Goal: Find specific page/section: Find specific page/section

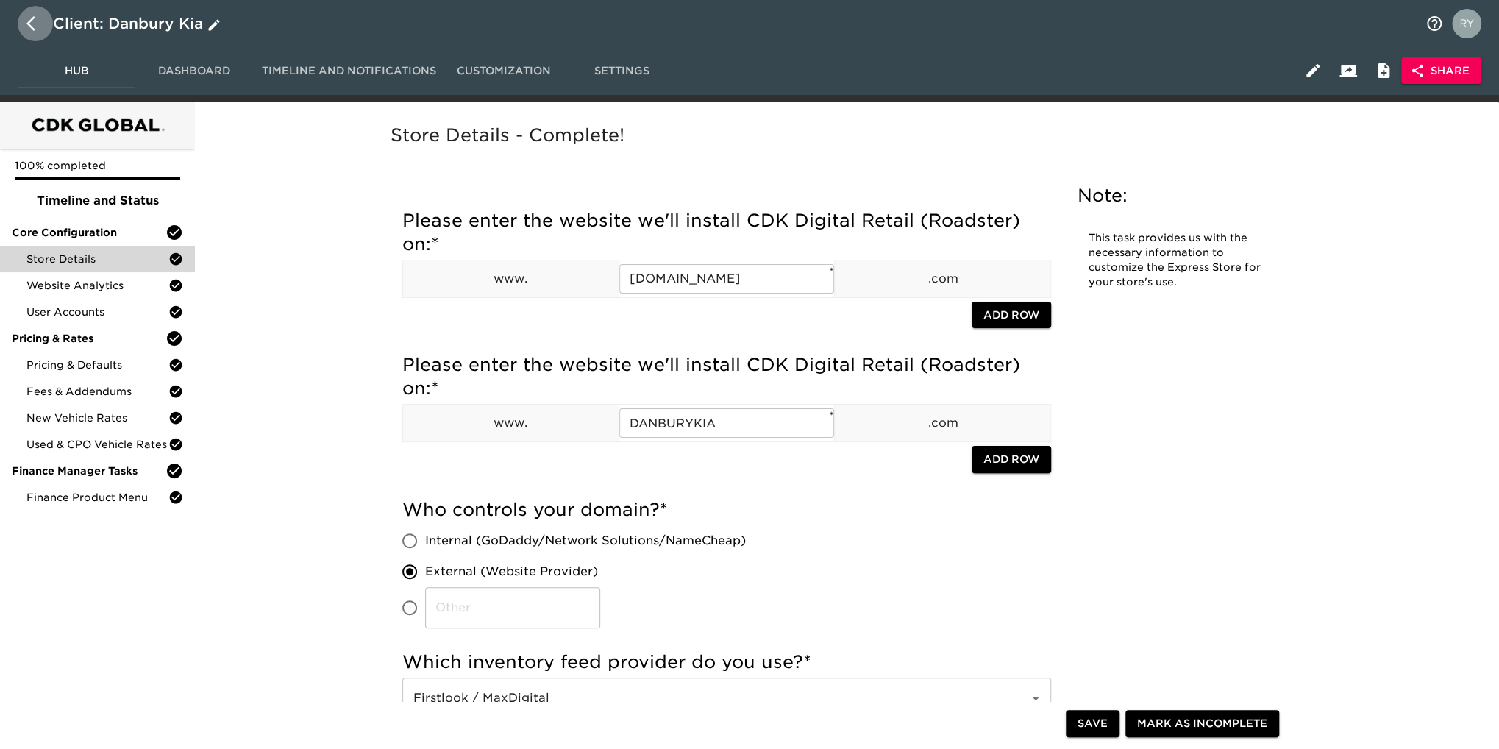
click at [29, 24] on icon "button" at bounding box center [30, 23] width 9 height 15
select select "10"
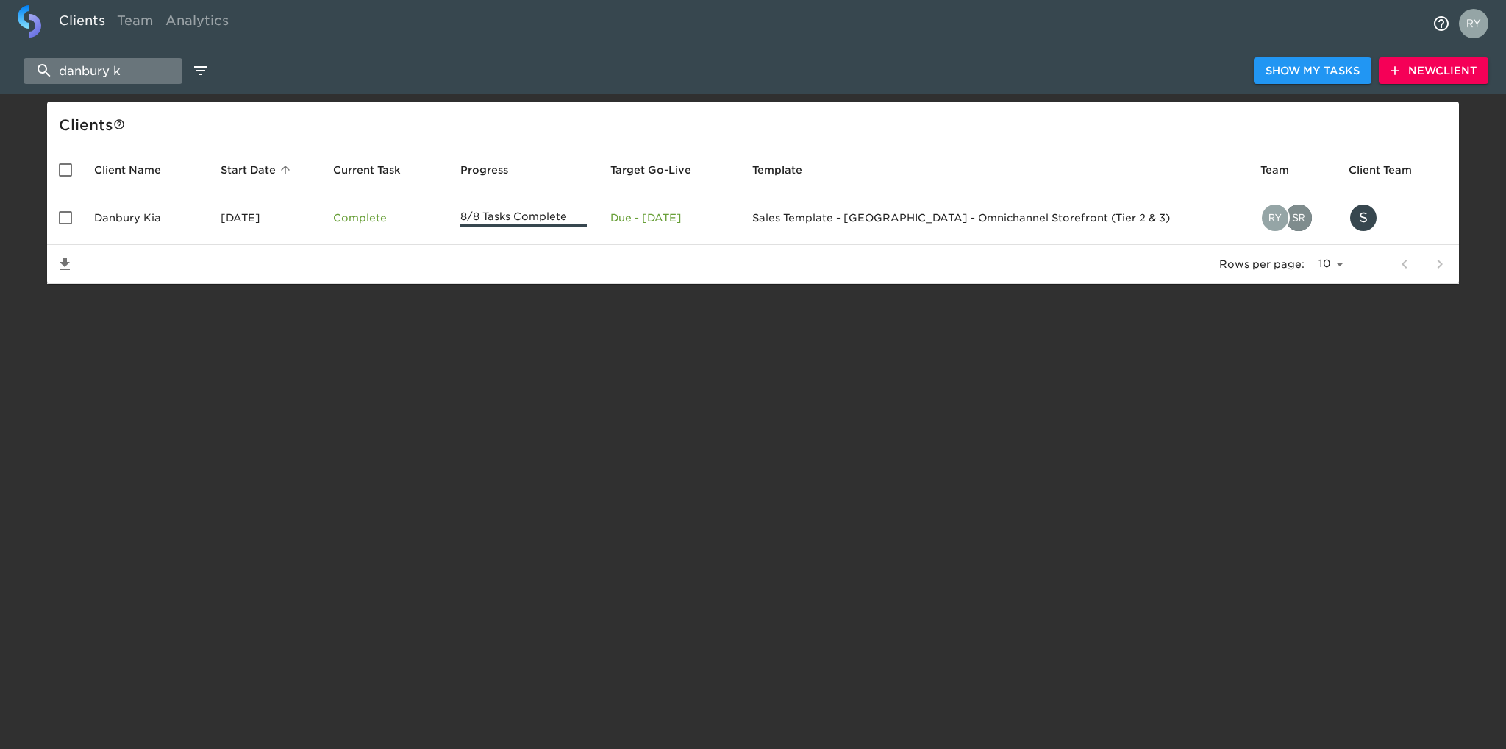
drag, startPoint x: 158, startPoint y: 65, endPoint x: 60, endPoint y: 74, distance: 98.9
click at [60, 74] on input "danbury k" at bounding box center [103, 71] width 159 height 26
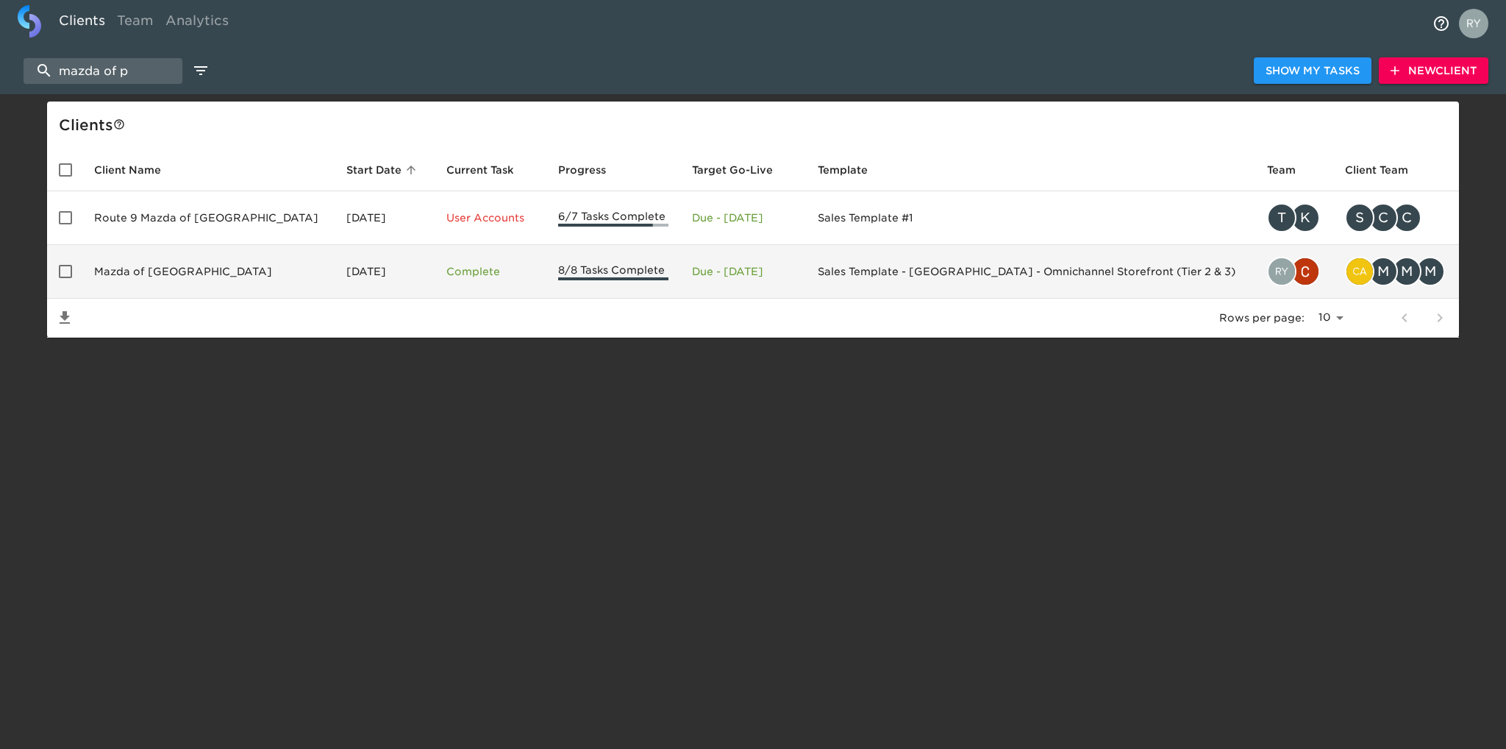
type input "mazda of p"
click at [154, 270] on td "Mazda of [GEOGRAPHIC_DATA]" at bounding box center [208, 272] width 252 height 54
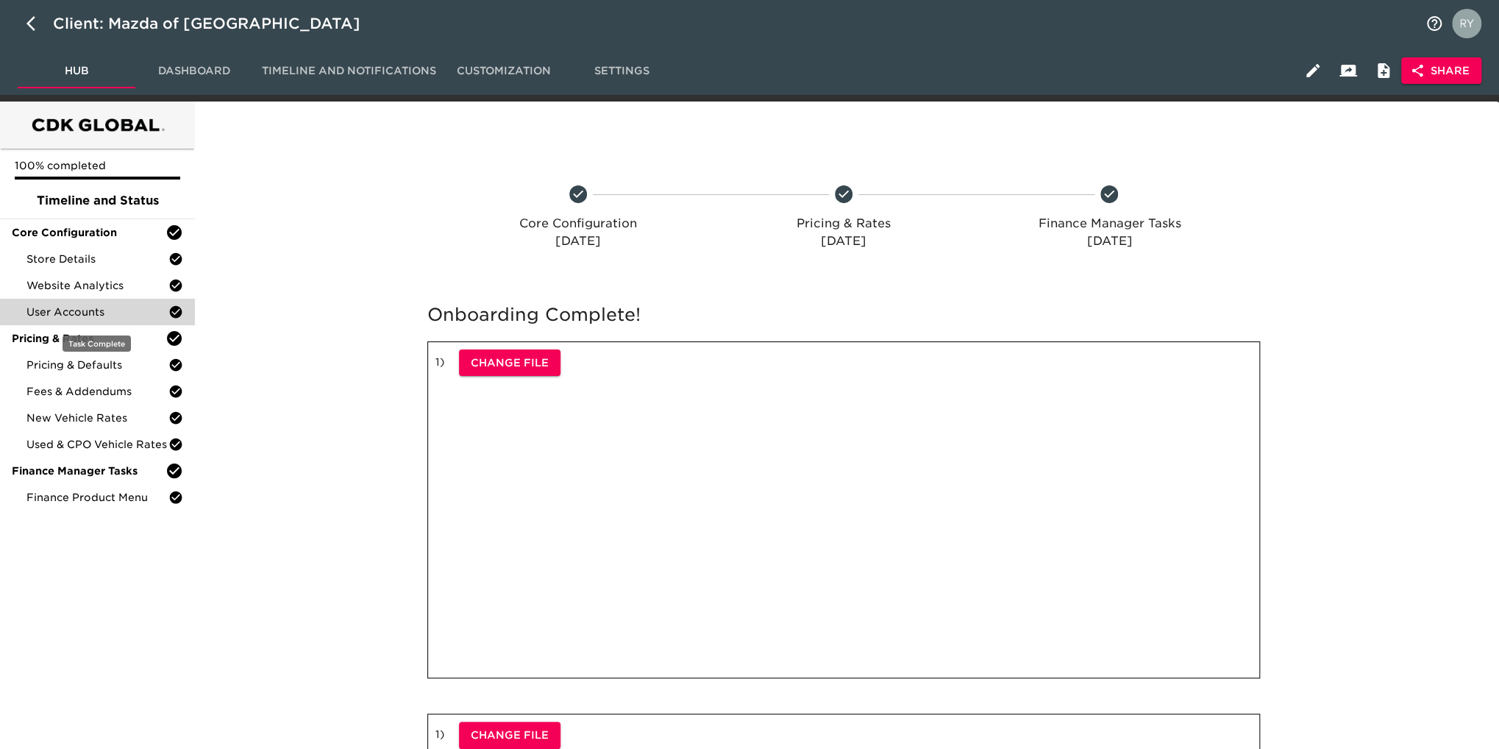
click at [82, 315] on span "User Accounts" at bounding box center [97, 311] width 142 height 15
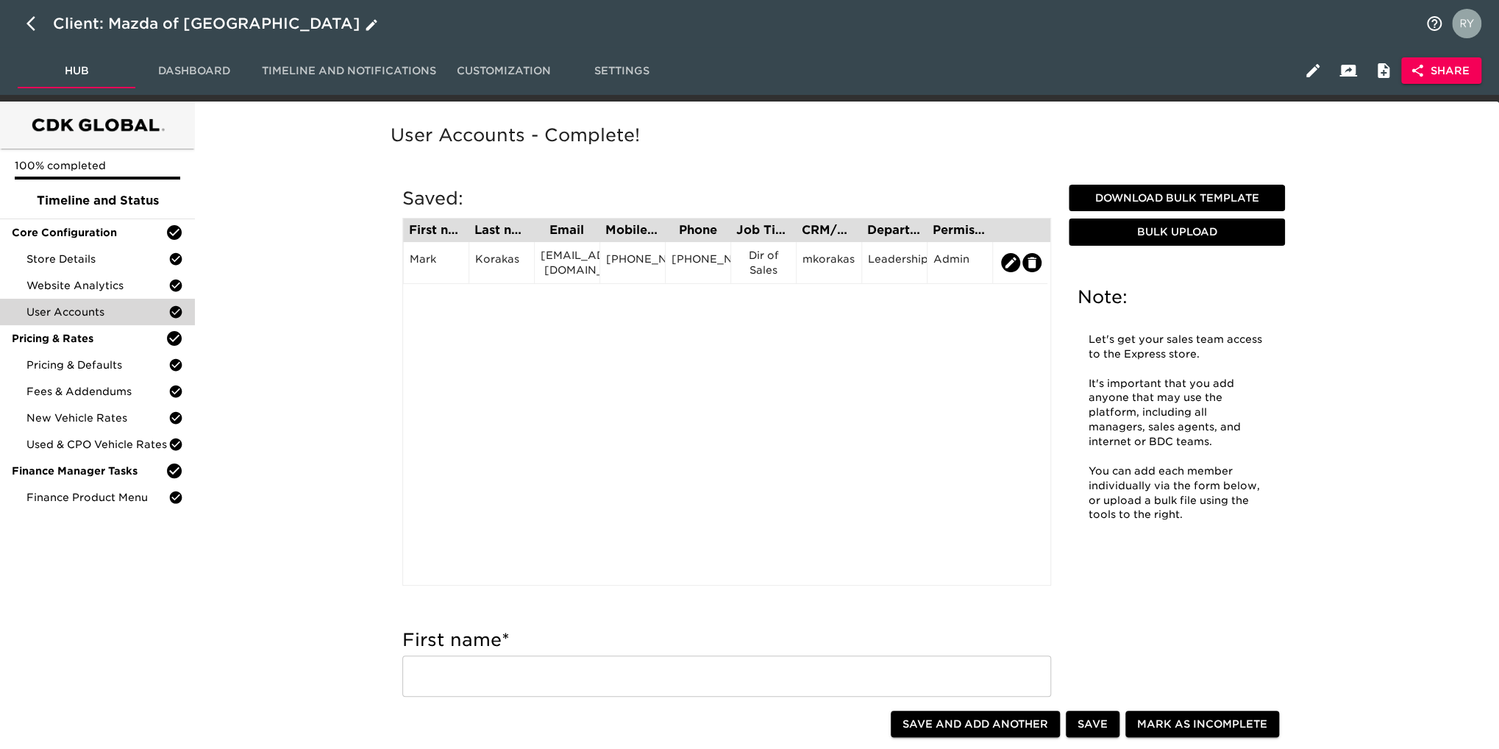
click at [29, 18] on icon "button" at bounding box center [35, 24] width 18 height 18
select select "10"
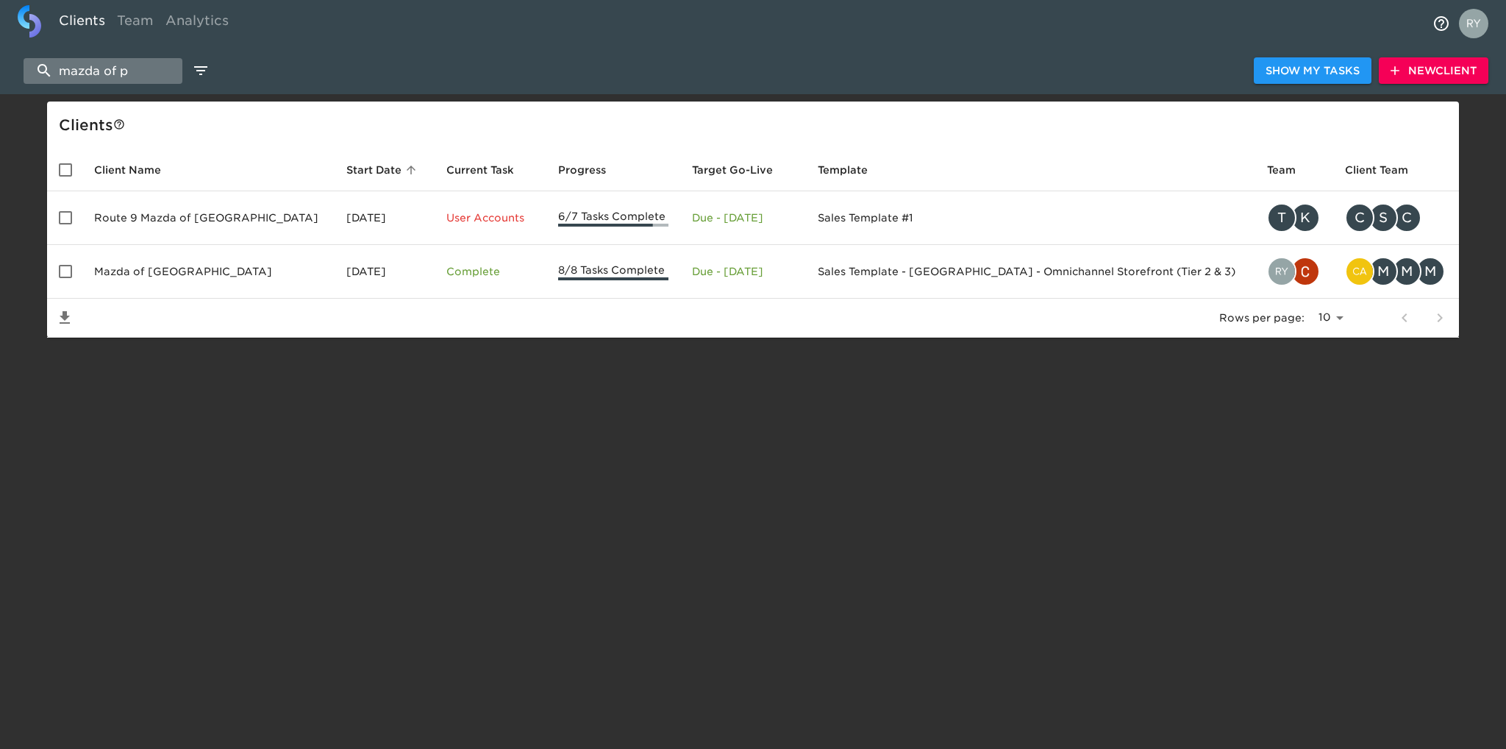
drag, startPoint x: 143, startPoint y: 65, endPoint x: 55, endPoint y: 71, distance: 87.7
click at [55, 71] on input "mazda of p" at bounding box center [103, 71] width 159 height 26
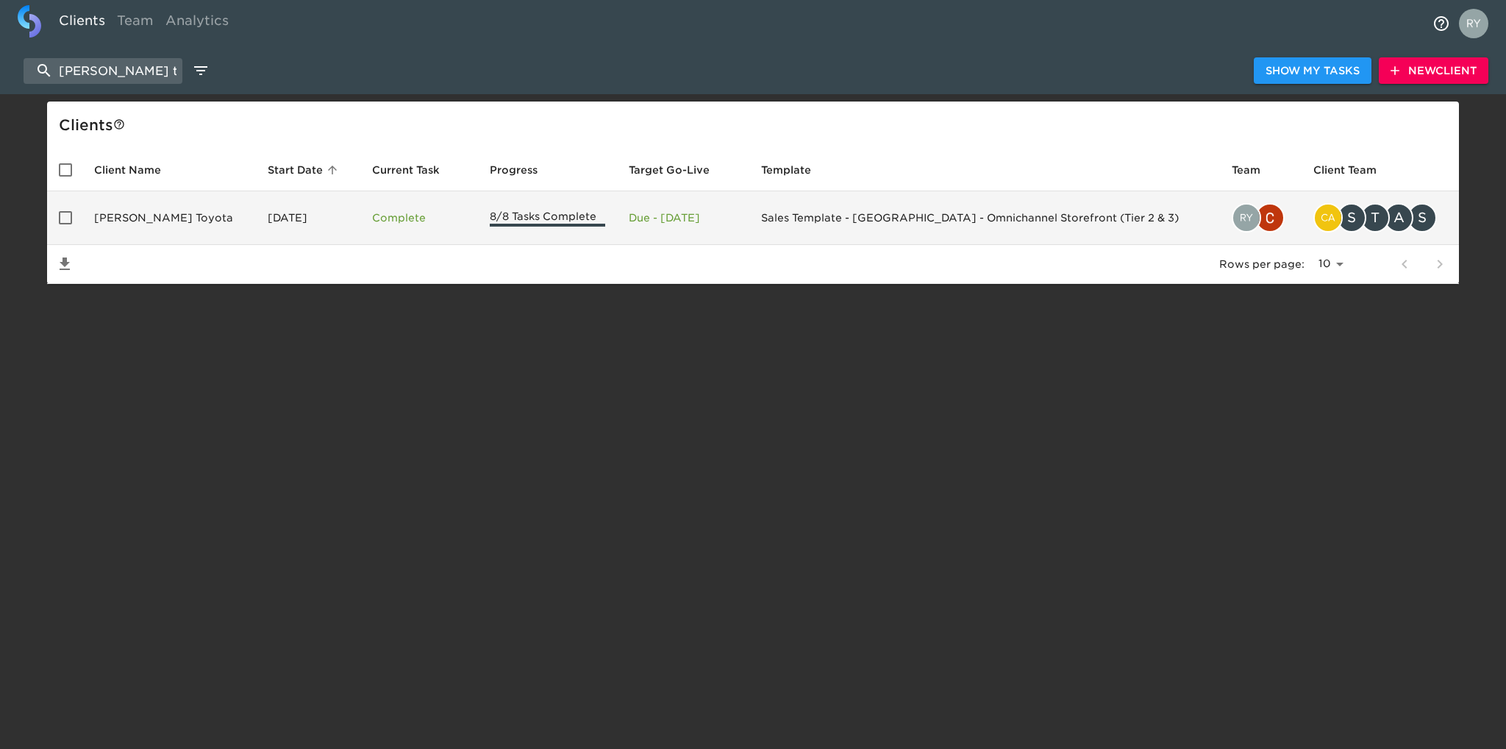
type input "[PERSON_NAME] t"
click at [132, 215] on td "[PERSON_NAME] Toyota" at bounding box center [169, 218] width 174 height 54
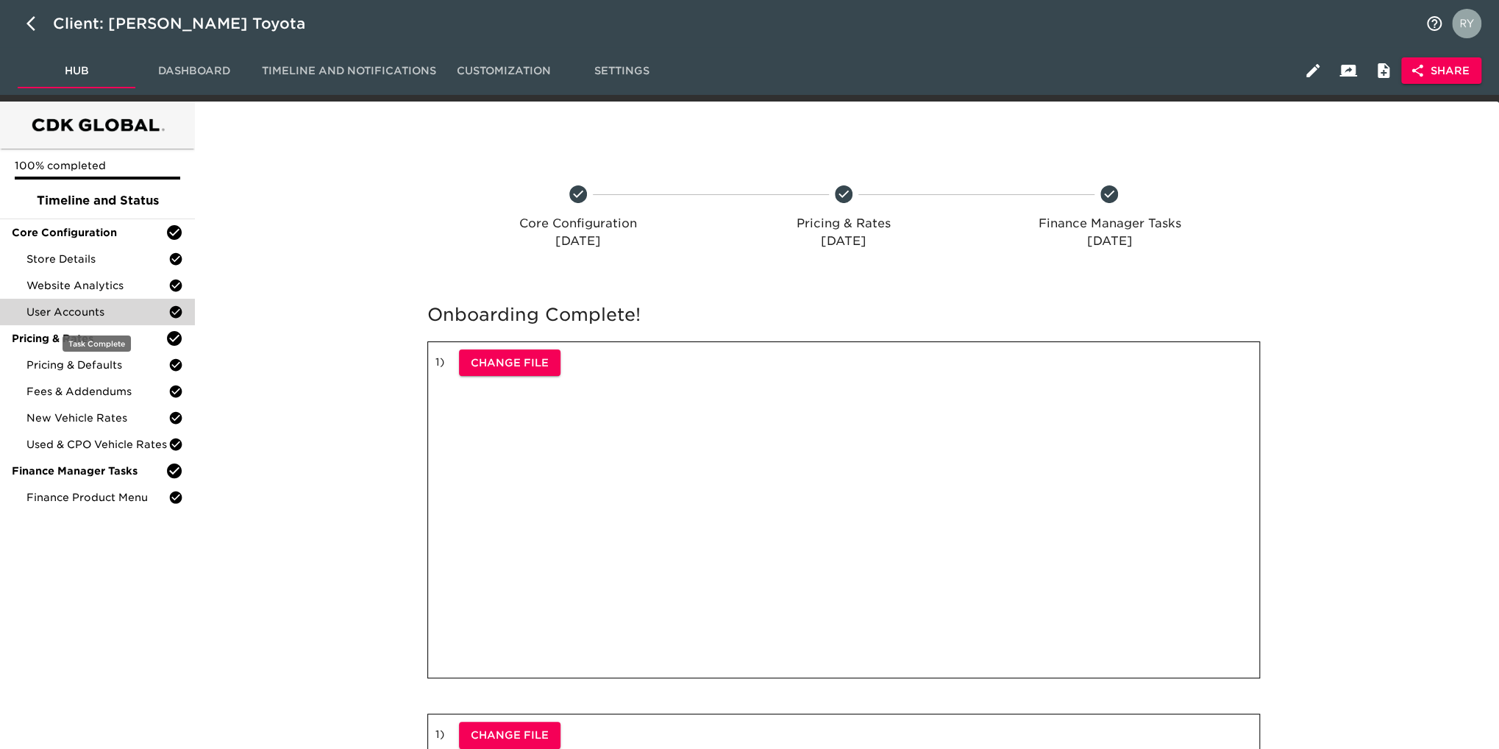
click at [83, 311] on span "User Accounts" at bounding box center [97, 311] width 142 height 15
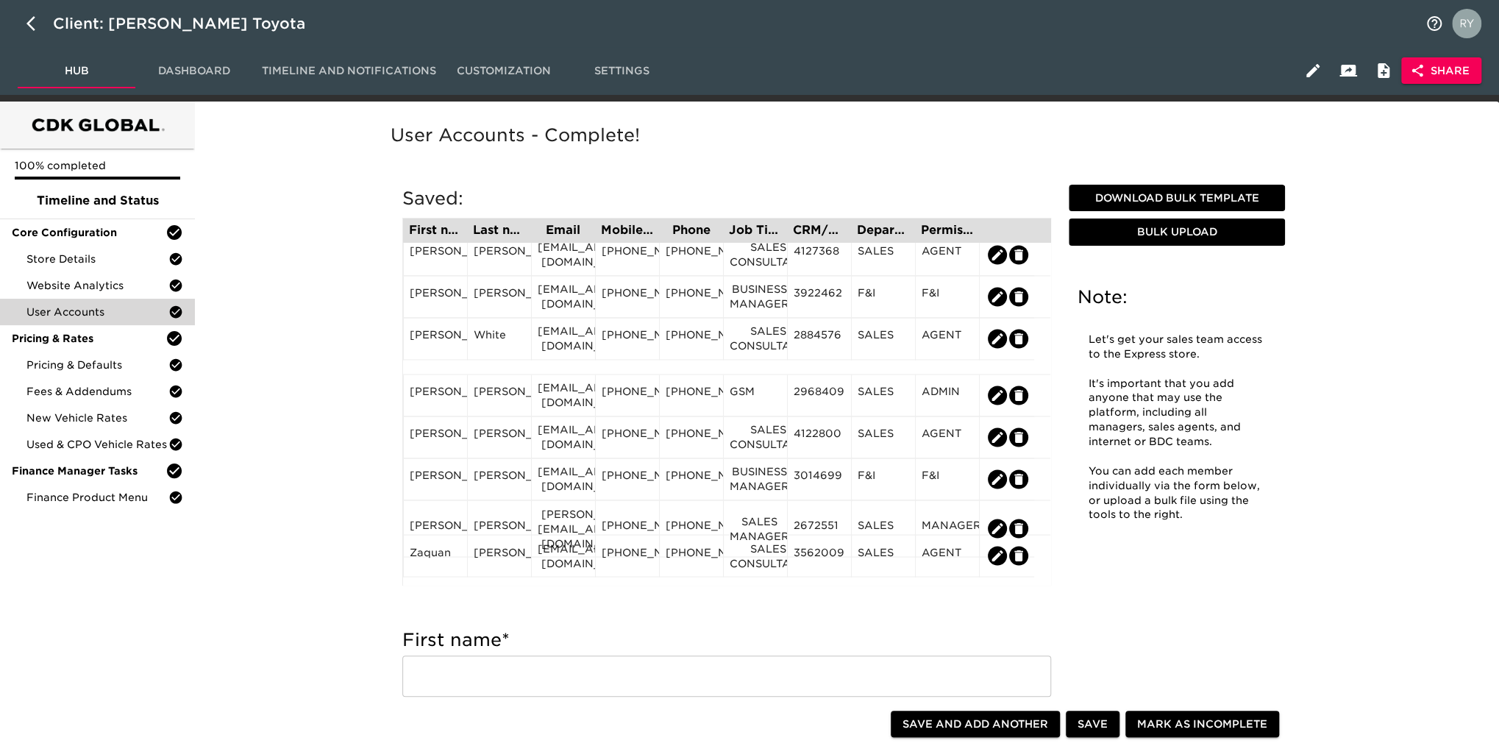
scroll to position [1638, 0]
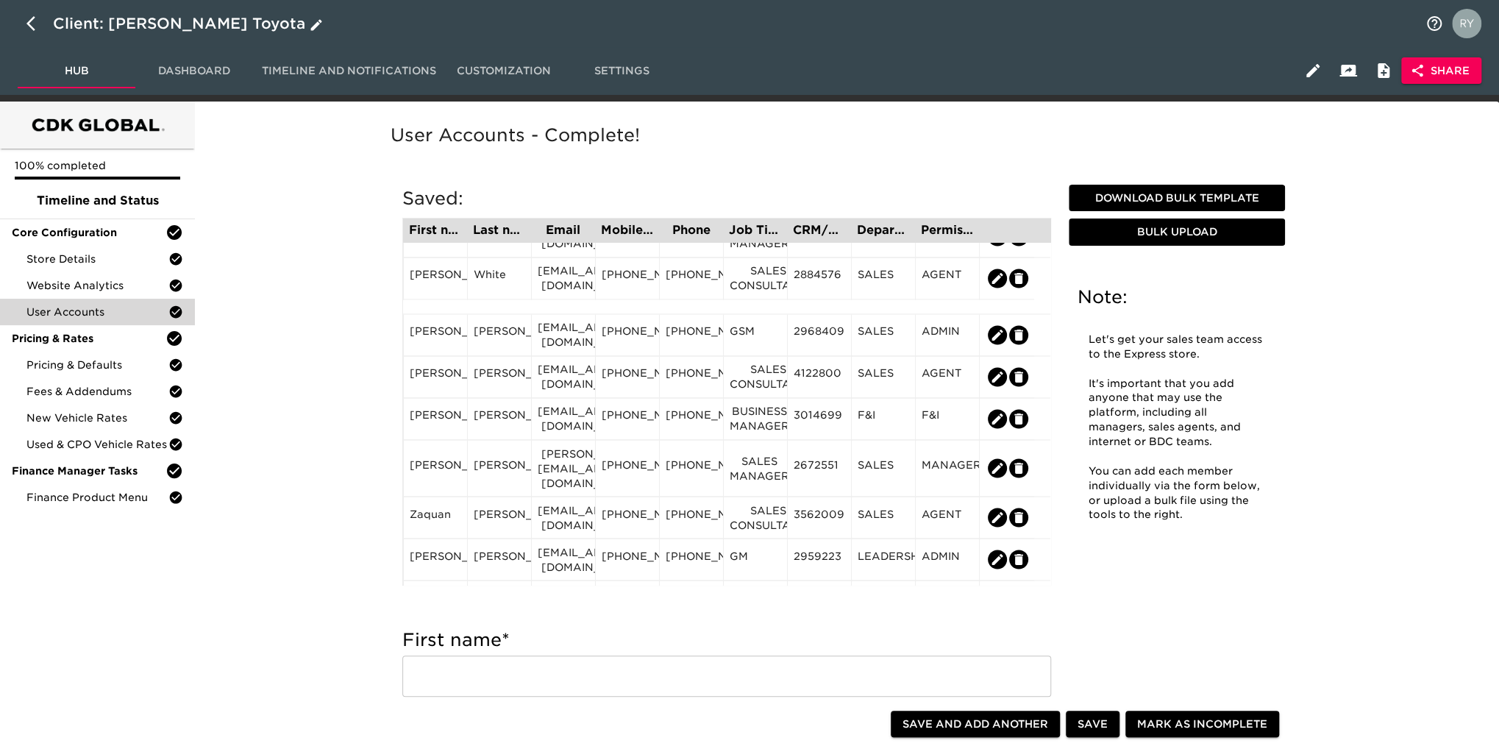
click at [29, 25] on icon "button" at bounding box center [30, 23] width 9 height 15
select select "10"
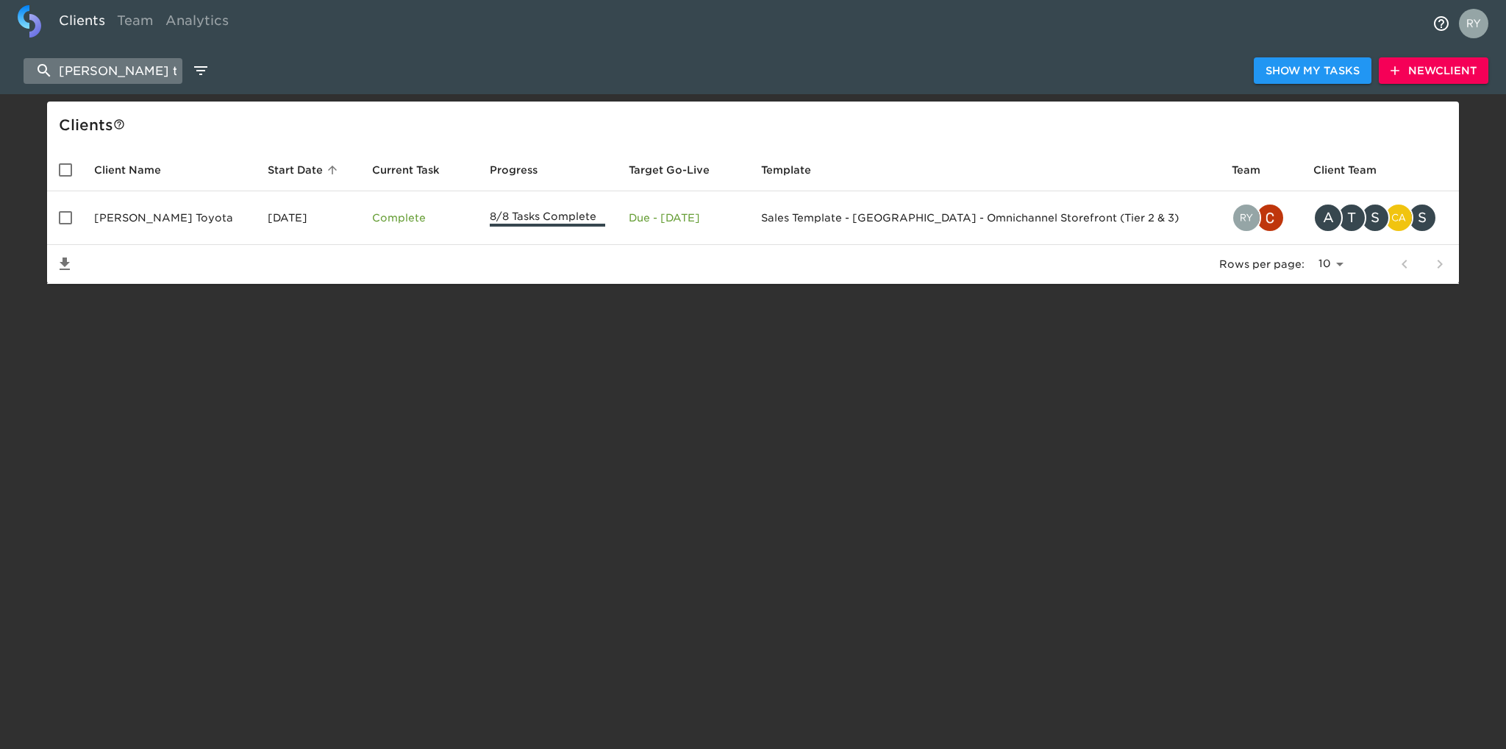
drag, startPoint x: 133, startPoint y: 70, endPoint x: 49, endPoint y: 74, distance: 83.9
click at [49, 74] on input "[PERSON_NAME] t" at bounding box center [103, 71] width 159 height 26
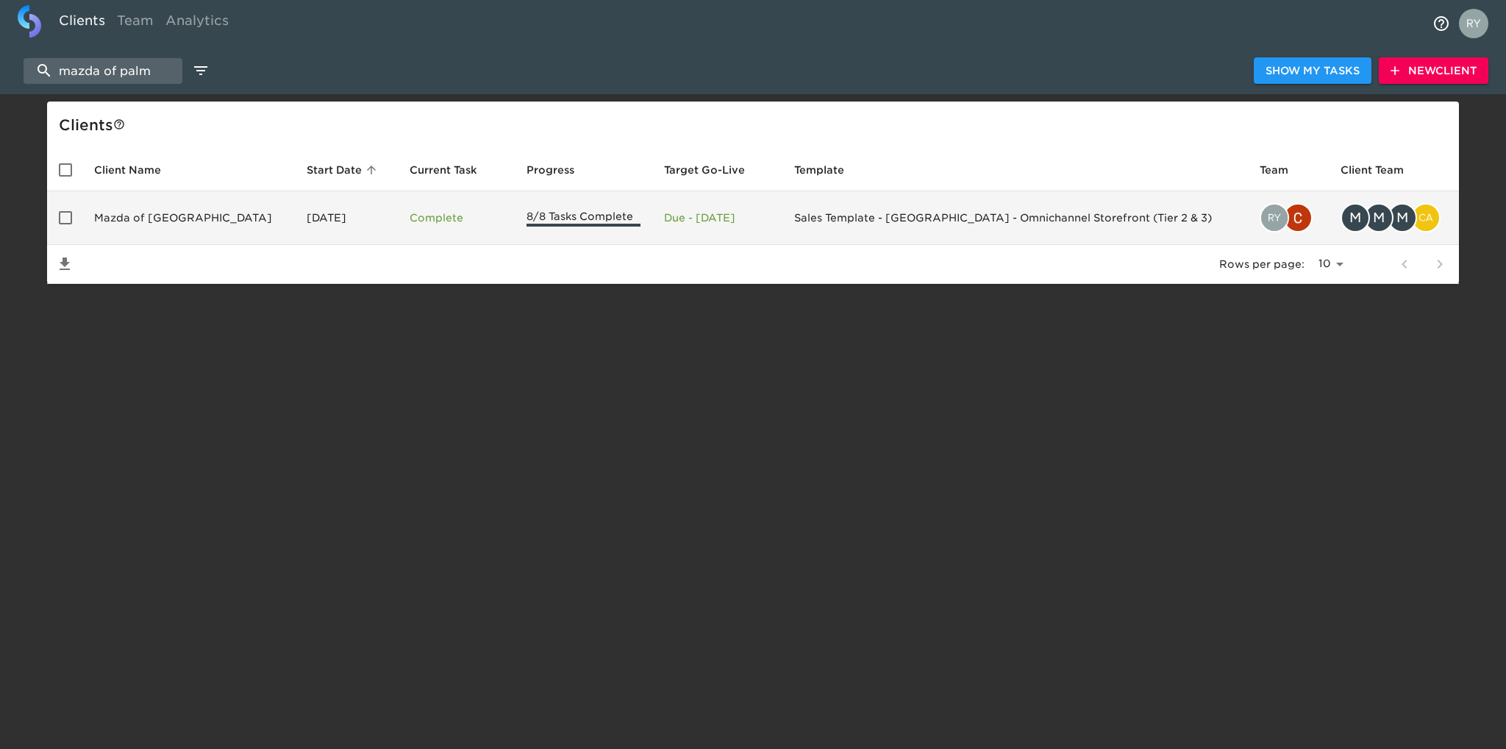
type input "mazda of palm"
click at [151, 219] on td "Mazda of [GEOGRAPHIC_DATA]" at bounding box center [188, 218] width 212 height 54
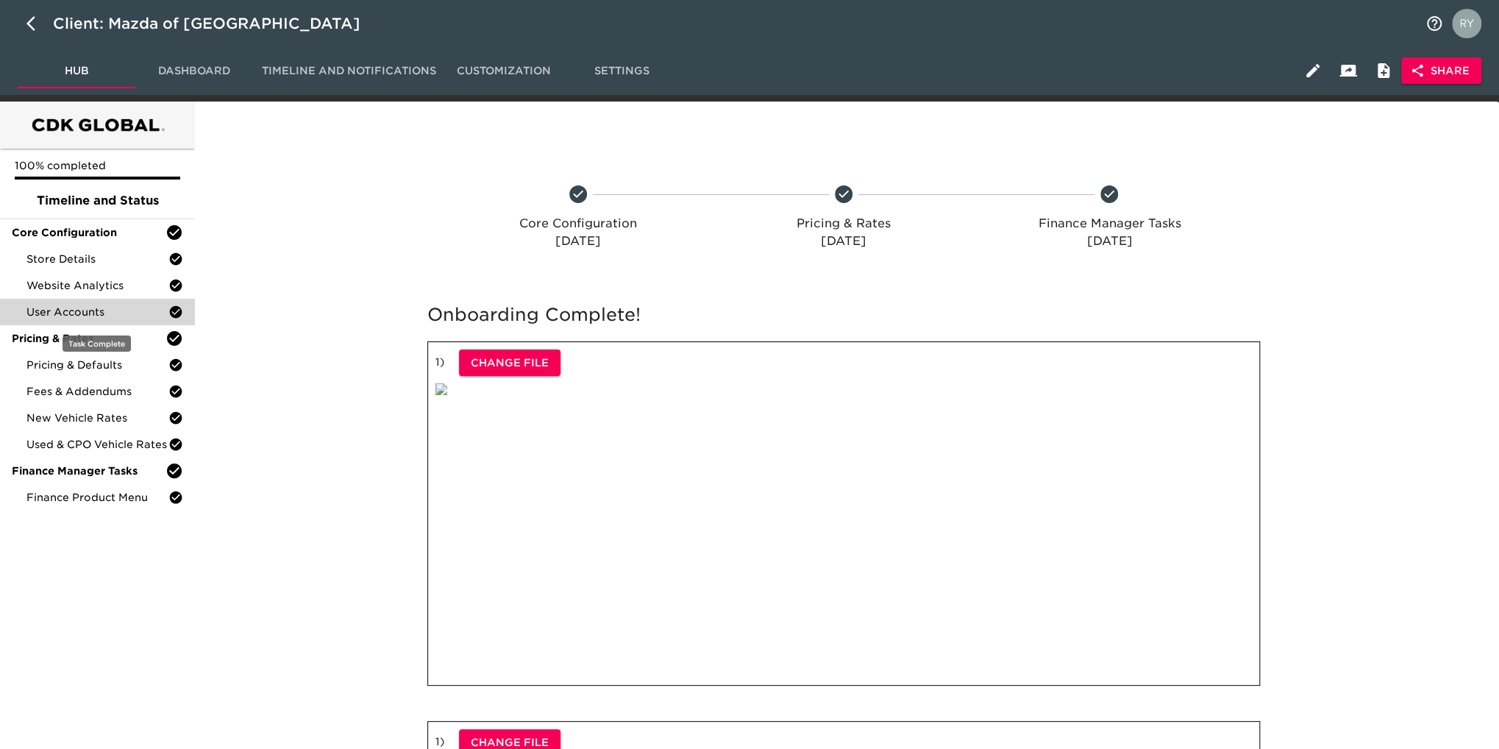
click at [63, 310] on span "User Accounts" at bounding box center [97, 311] width 142 height 15
